Goal: Task Accomplishment & Management: Use online tool/utility

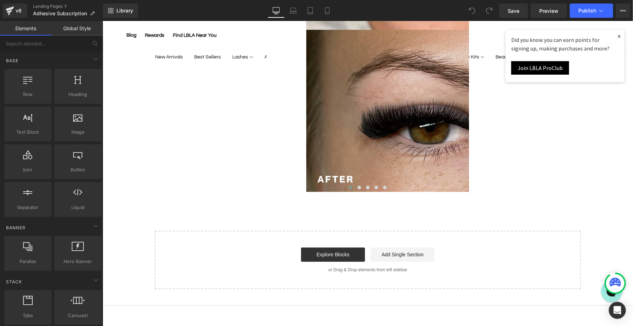
scroll to position [1151, 0]
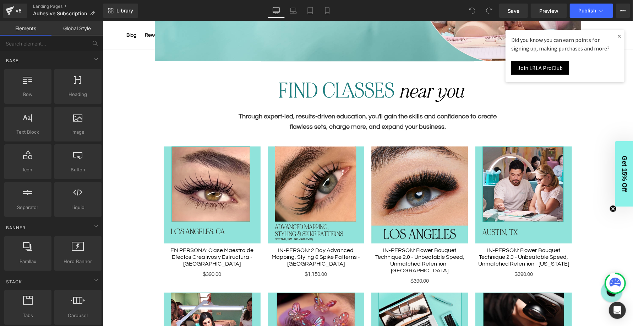
scroll to position [231, 0]
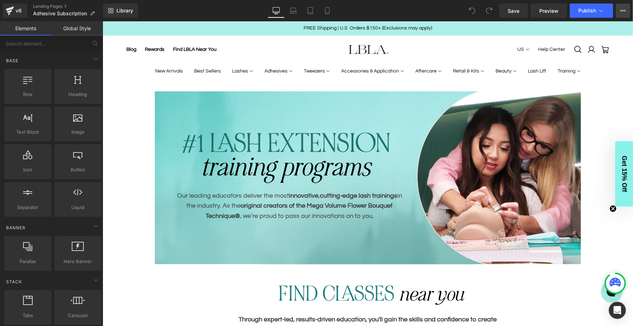
click at [623, 8] on icon at bounding box center [624, 11] width 6 height 6
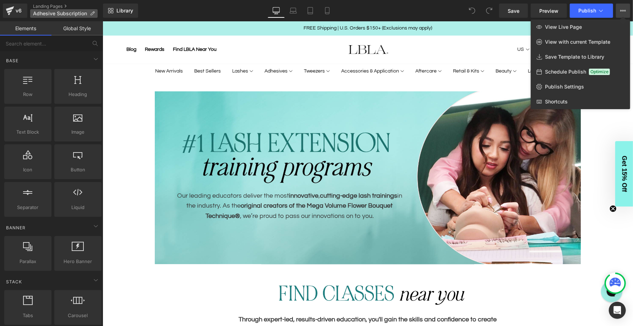
click at [65, 13] on span "Adhesive Subscription" at bounding box center [60, 14] width 54 height 6
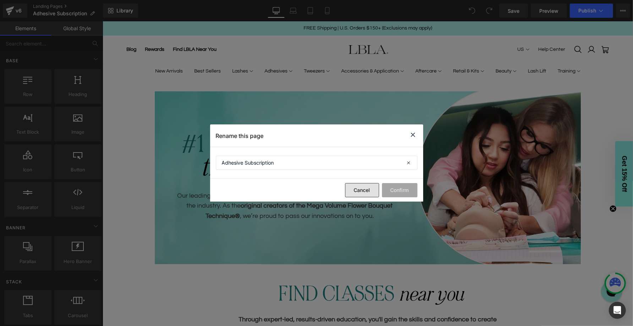
click at [354, 190] on button "Cancel" at bounding box center [362, 190] width 34 height 14
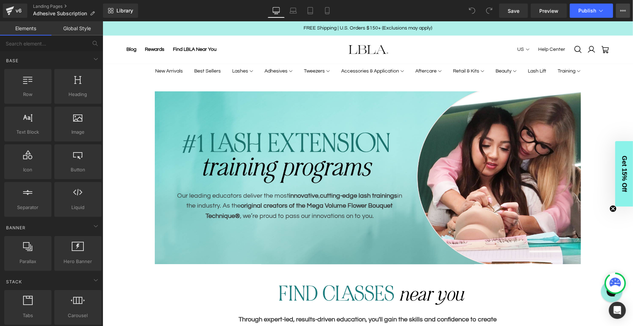
click at [625, 10] on icon at bounding box center [624, 11] width 6 height 6
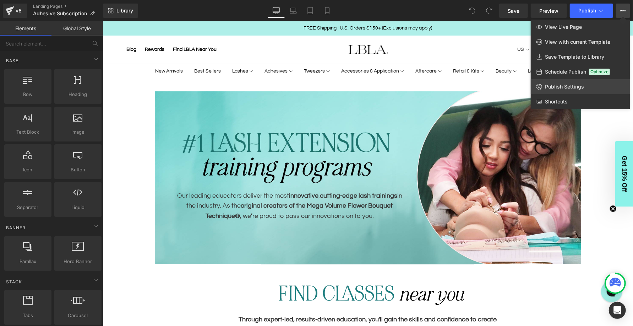
click at [572, 84] on span "Publish Settings" at bounding box center [564, 86] width 39 height 6
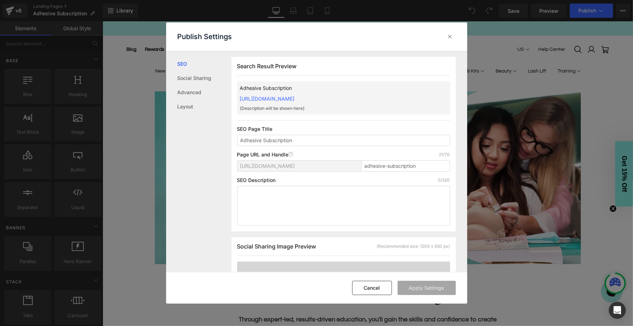
scroll to position [0, 0]
click at [201, 93] on link "Advanced" at bounding box center [205, 92] width 54 height 14
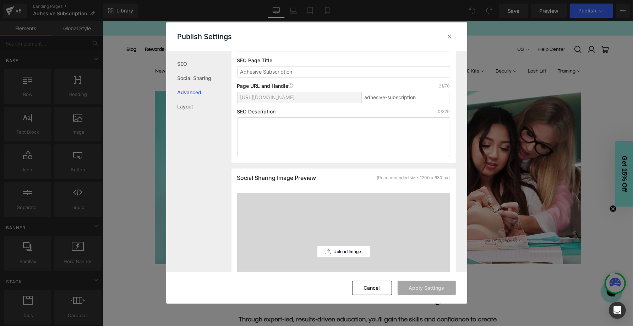
scroll to position [0, 0]
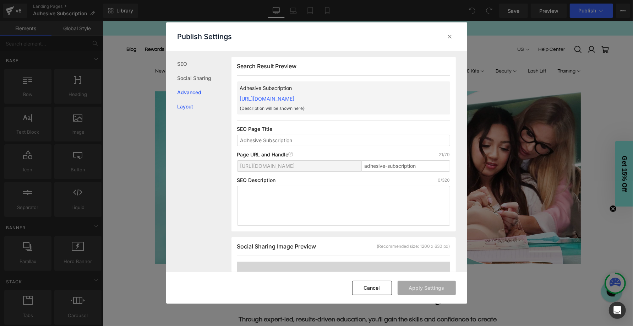
click at [181, 109] on link "Layout" at bounding box center [205, 106] width 54 height 14
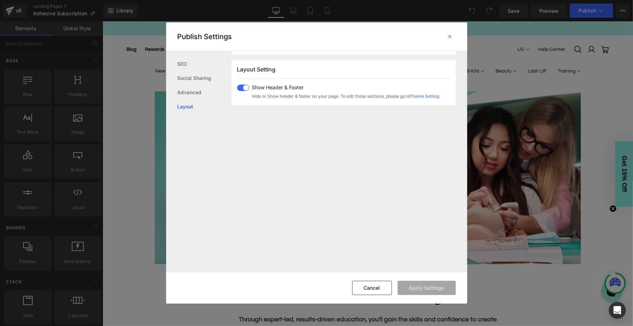
scroll to position [423, 0]
click at [451, 37] on icon at bounding box center [450, 36] width 7 height 7
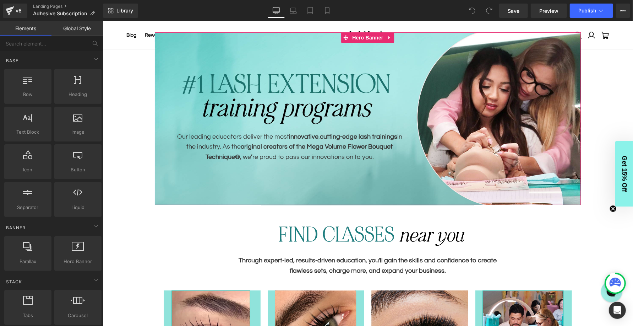
scroll to position [103, 0]
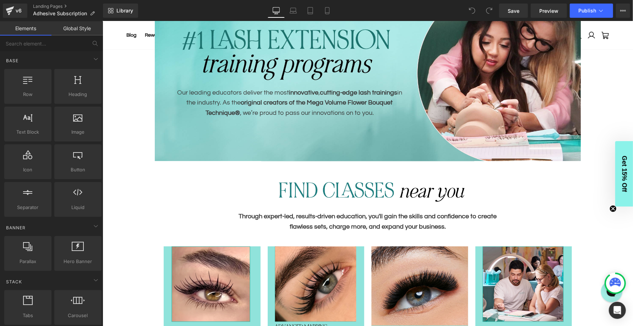
click at [616, 285] on icon at bounding box center [615, 281] width 11 height 9
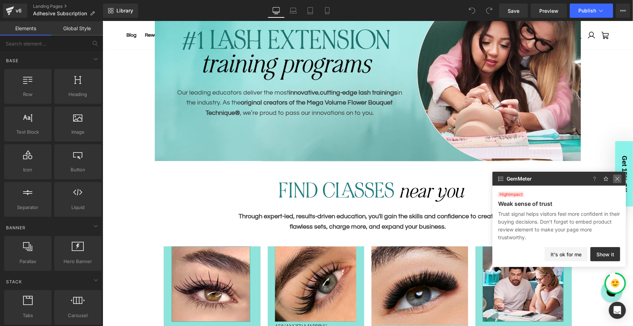
click at [617, 177] on img at bounding box center [617, 178] width 9 height 9
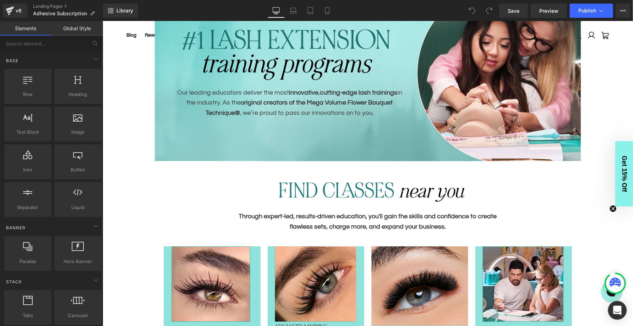
click at [621, 314] on icon "Open Intercom Messenger" at bounding box center [617, 310] width 9 height 9
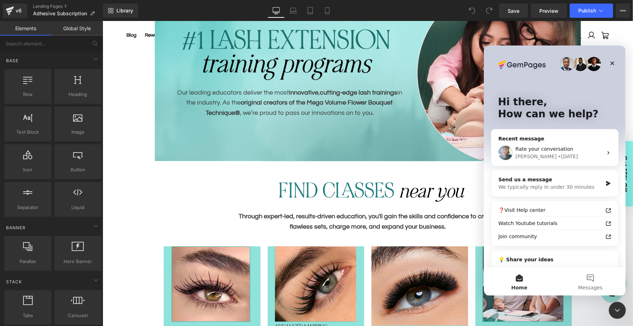
scroll to position [0, 0]
click at [610, 63] on icon "Close" at bounding box center [613, 63] width 6 height 6
